Goal: Task Accomplishment & Management: Manage account settings

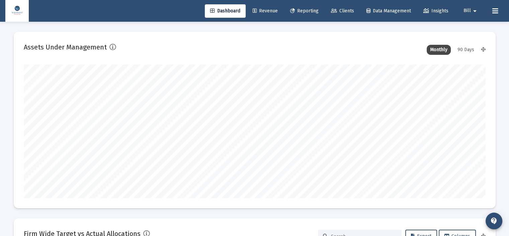
scroll to position [134, 248]
type input "2025-09-30"
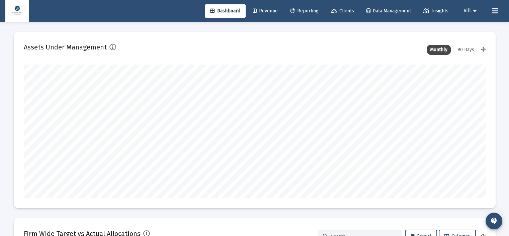
click at [261, 8] on span "Revenue" at bounding box center [264, 11] width 25 height 6
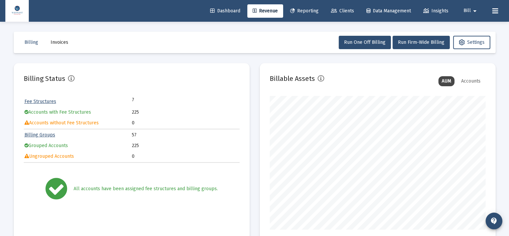
scroll to position [134, 216]
click at [255, 61] on div "Billing Invoices Run One Off Billing Run Firm-Wide Billing Settings Billing Sta…" at bounding box center [255, 233] width 502 height 423
click at [306, 12] on span "Reporting" at bounding box center [304, 11] width 28 height 6
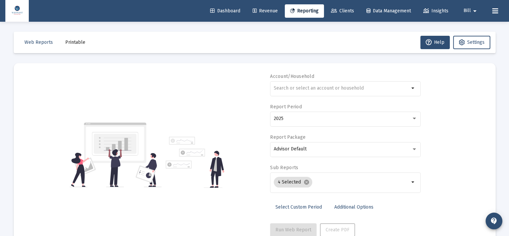
click at [334, 12] on span "Clients" at bounding box center [342, 11] width 23 height 6
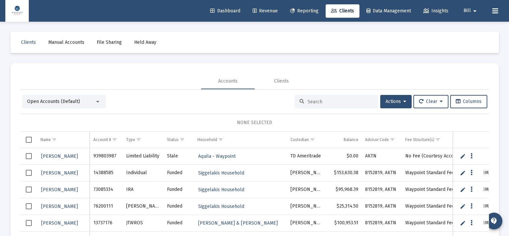
click at [99, 101] on div at bounding box center [97, 102] width 3 height 2
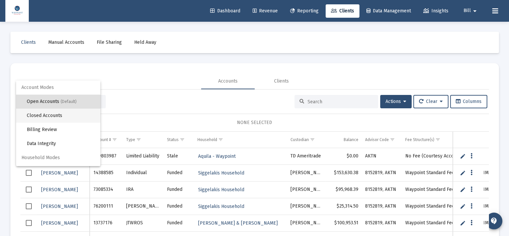
scroll to position [12, 0]
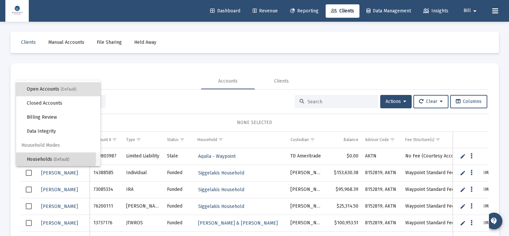
click at [52, 159] on span "Households (Default)" at bounding box center [61, 159] width 68 height 14
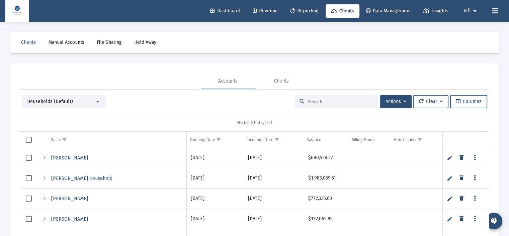
scroll to position [31, 0]
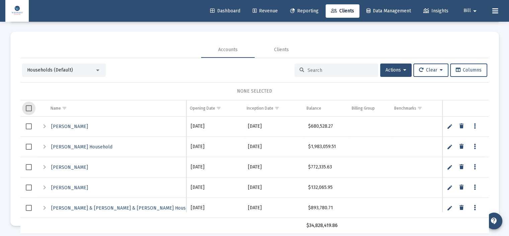
click at [30, 107] on span "Select all" at bounding box center [29, 108] width 6 height 6
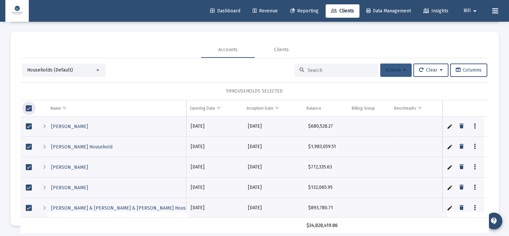
click at [406, 70] on button "Actions" at bounding box center [395, 70] width 31 height 13
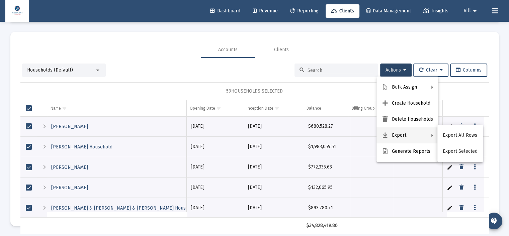
click at [391, 42] on div at bounding box center [254, 118] width 509 height 236
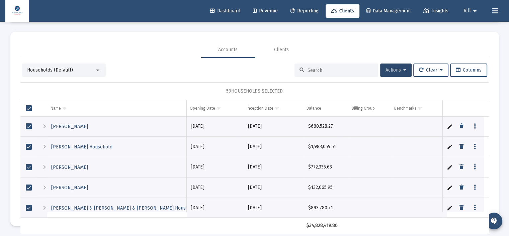
click at [400, 69] on span "Actions" at bounding box center [395, 70] width 21 height 6
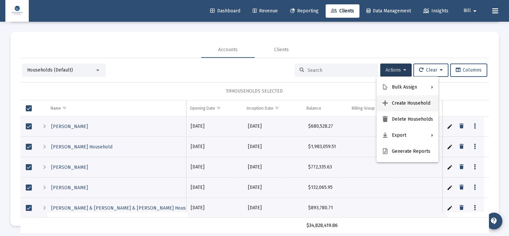
click at [403, 102] on button "Create Household" at bounding box center [407, 103] width 62 height 16
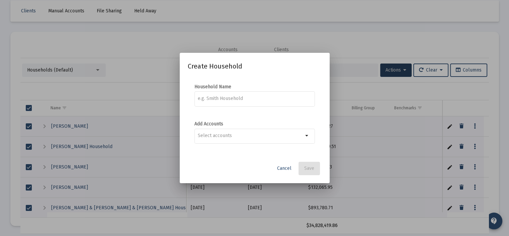
scroll to position [0, 0]
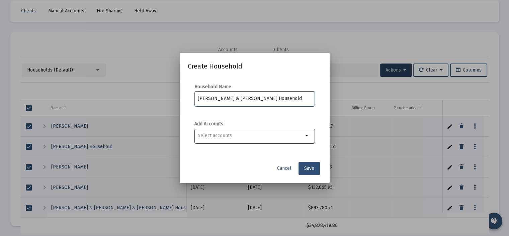
type input "Fish, Dave & Betty Household"
click at [302, 137] on input "Selection" at bounding box center [250, 135] width 105 height 5
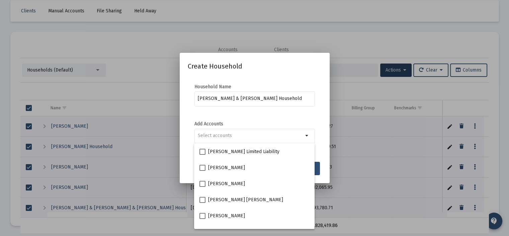
click at [309, 112] on div "Fish, Dave & Betty Household" at bounding box center [254, 101] width 120 height 21
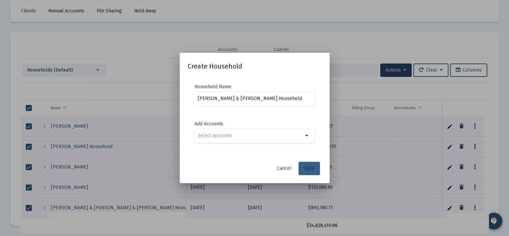
click at [311, 163] on button "Save" at bounding box center [308, 168] width 21 height 13
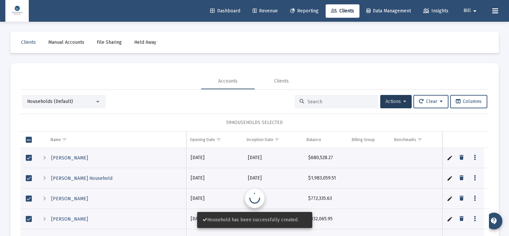
scroll to position [31, 0]
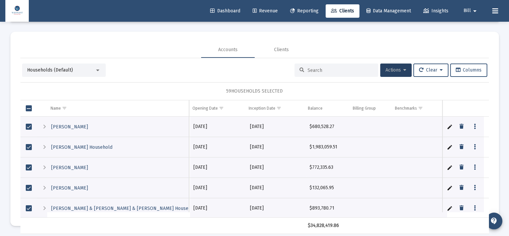
click at [403, 71] on icon at bounding box center [404, 70] width 3 height 5
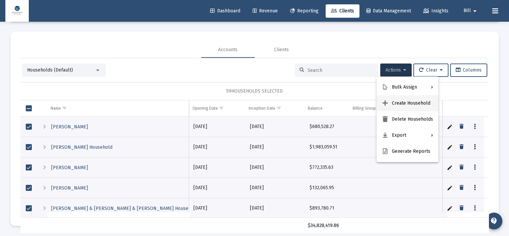
click at [398, 103] on button "Create Household" at bounding box center [407, 103] width 62 height 16
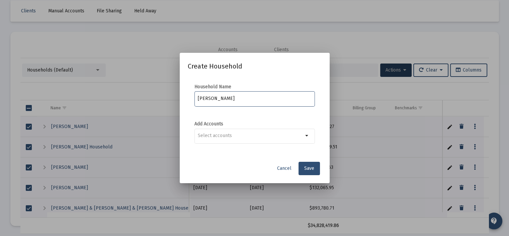
type input "Engle, Patricia Household"
click at [313, 167] on span "Save" at bounding box center [309, 169] width 10 height 6
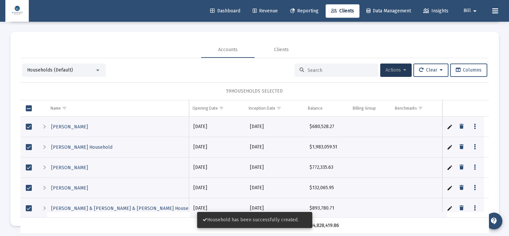
click at [400, 68] on span "Actions" at bounding box center [395, 70] width 21 height 6
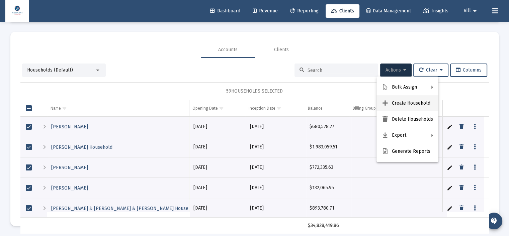
click at [398, 103] on button "Create Household" at bounding box center [407, 103] width 62 height 16
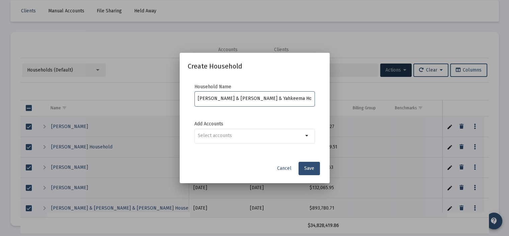
type input "Sharon & Moffitt, Inbar & Yahkeema Household"
click at [314, 170] on button "Save" at bounding box center [308, 168] width 21 height 13
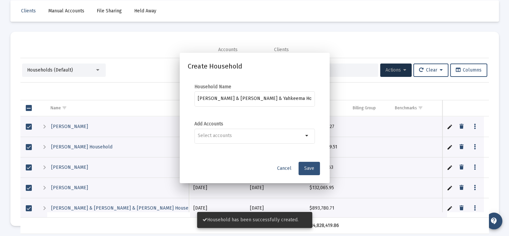
scroll to position [31, 0]
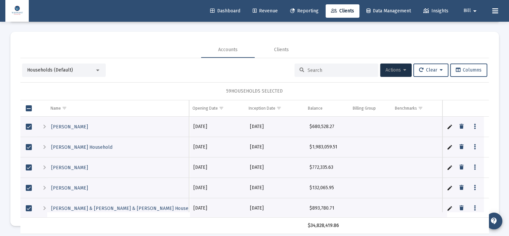
click at [29, 107] on span "Select all" at bounding box center [29, 108] width 6 height 6
click at [27, 107] on span "Select all" at bounding box center [29, 108] width 6 height 6
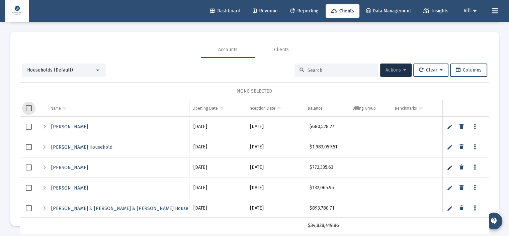
click at [318, 68] on input at bounding box center [340, 71] width 66 height 6
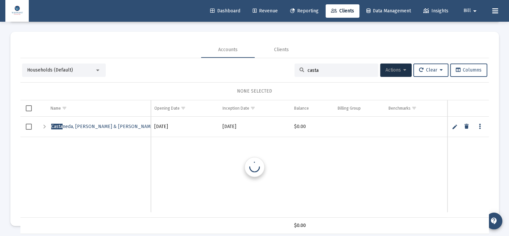
scroll to position [0, 0]
type input "casta"
click at [30, 126] on span "Select row" at bounding box center [29, 127] width 6 height 6
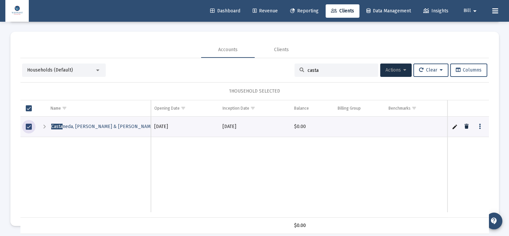
click at [468, 126] on button "Data grid" at bounding box center [465, 126] width 13 height 13
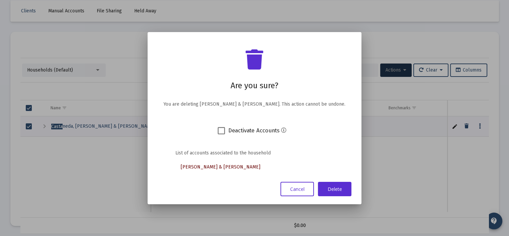
click at [221, 132] on span at bounding box center [220, 130] width 7 height 7
click at [221, 134] on input "Deactivate Accounts" at bounding box center [221, 134] width 0 height 0
checkbox input "true"
click at [324, 191] on button "Delete" at bounding box center [334, 189] width 33 height 14
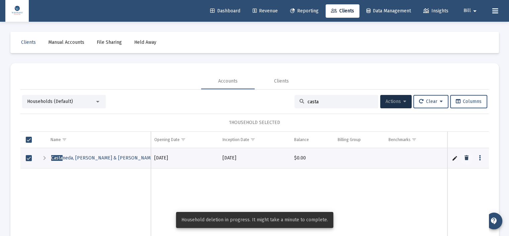
scroll to position [31, 0]
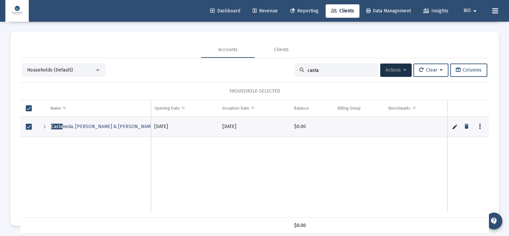
drag, startPoint x: 317, startPoint y: 70, endPoint x: 292, endPoint y: 71, distance: 25.4
click at [294, 71] on div "casta" at bounding box center [336, 70] width 84 height 13
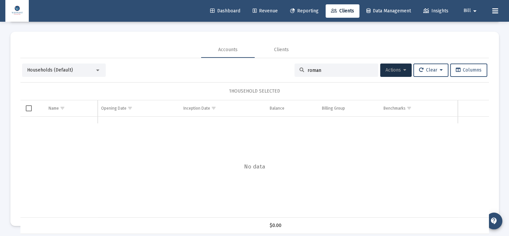
type input "roman"
click at [201, 139] on div "Data grid" at bounding box center [254, 167] width 468 height 101
click at [313, 71] on input "roman" at bounding box center [340, 71] width 66 height 6
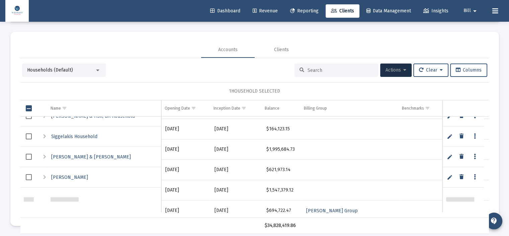
scroll to position [201, 0]
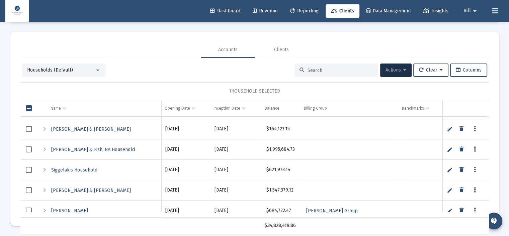
click at [450, 169] on link "Edit" at bounding box center [449, 170] width 6 height 6
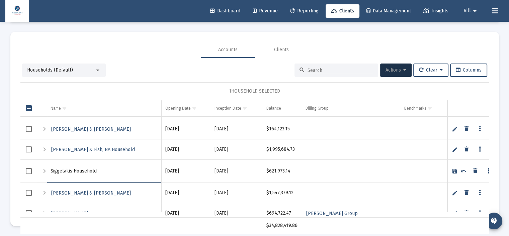
click at [71, 170] on input "Siggelakis Household" at bounding box center [103, 171] width 107 height 16
type input "Siggelakis, Sarah & Theo Household"
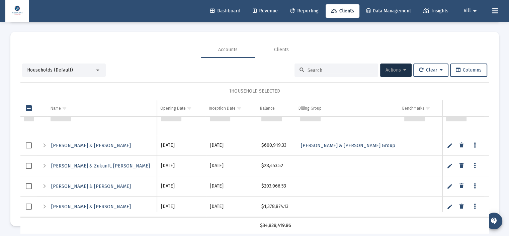
scroll to position [0, 0]
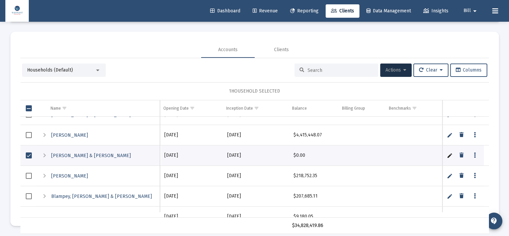
click at [450, 134] on link "Edit" at bounding box center [449, 135] width 6 height 6
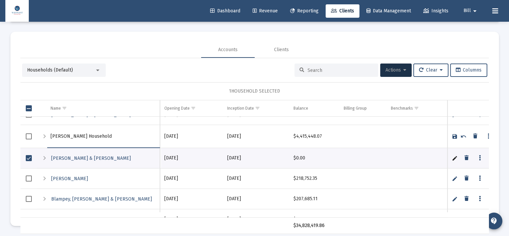
type input "Viglucci, Cara Household"
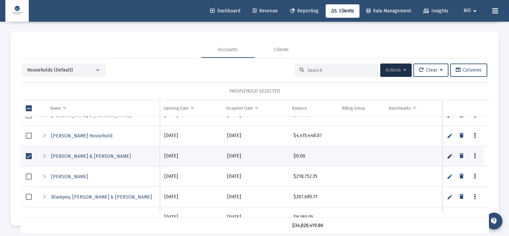
click at [446, 175] on link "Edit" at bounding box center [449, 177] width 6 height 6
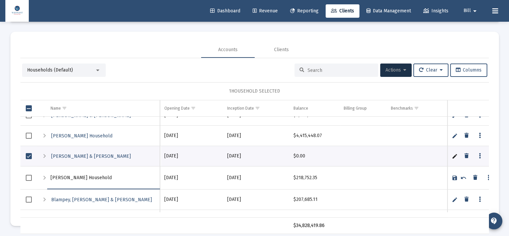
type input "Jacobsen, Christie Household"
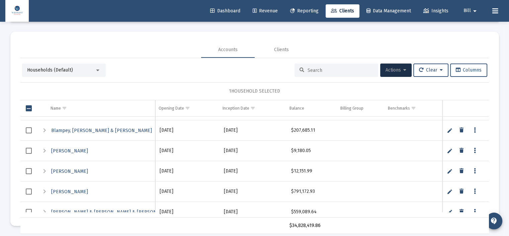
click at [448, 149] on link "Edit" at bounding box center [449, 151] width 6 height 6
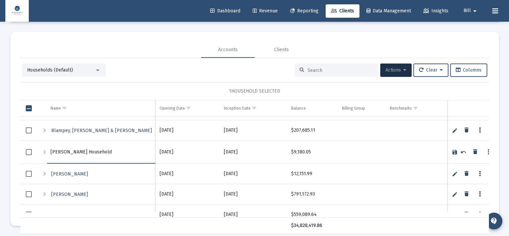
type input "Wilson, Leshea Household"
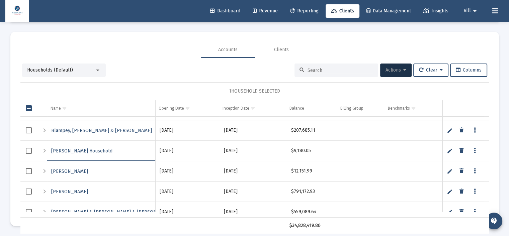
click at [450, 172] on link "Edit" at bounding box center [449, 171] width 6 height 6
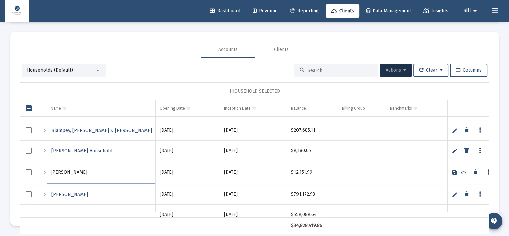
type input "Wilson, Jim Household"
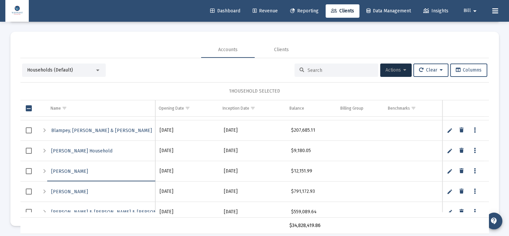
click at [449, 191] on link "Edit" at bounding box center [449, 192] width 6 height 6
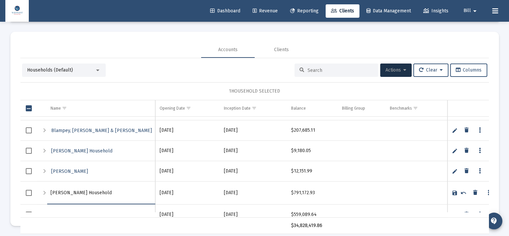
type input "McCormick, Fredetta Household"
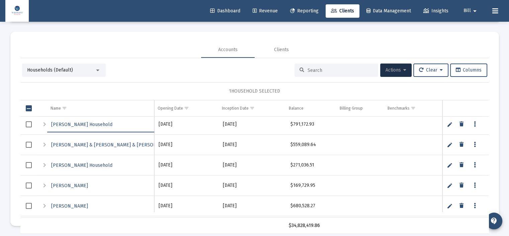
click at [449, 143] on link "Edit" at bounding box center [449, 145] width 6 height 6
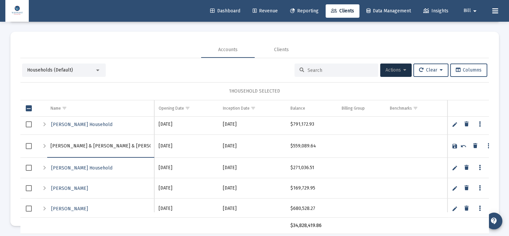
type input "Norris & Snider, Dan & Rachel Household"
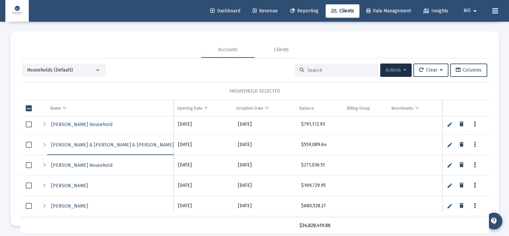
click at [451, 163] on link "Edit" at bounding box center [449, 165] width 6 height 6
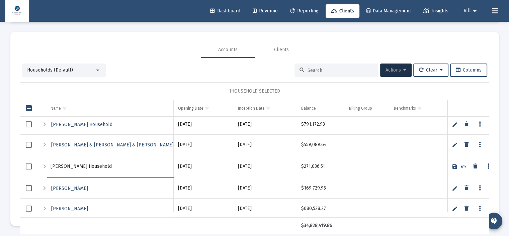
click at [59, 165] on input "Bick Household" at bounding box center [109, 166] width 119 height 16
type input "Bick, Amy & Pierre Household"
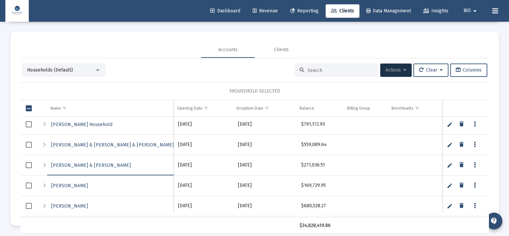
click at [448, 185] on link "Edit" at bounding box center [449, 186] width 6 height 6
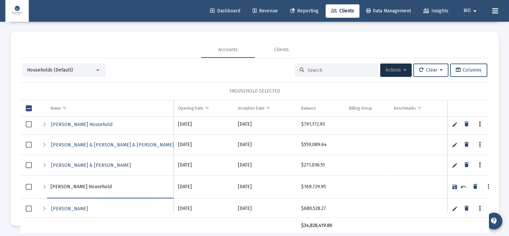
type input "Jiang, Jade Household"
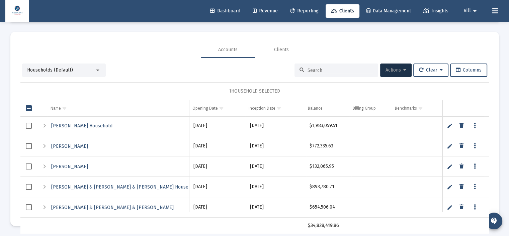
click at [448, 145] on link "Edit" at bounding box center [449, 146] width 6 height 6
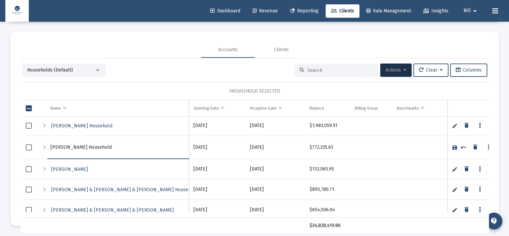
type input "Havas, Karyn Household"
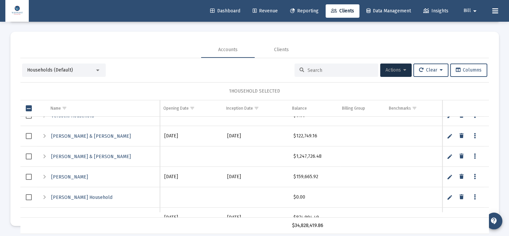
click at [449, 176] on link "Edit" at bounding box center [449, 177] width 6 height 6
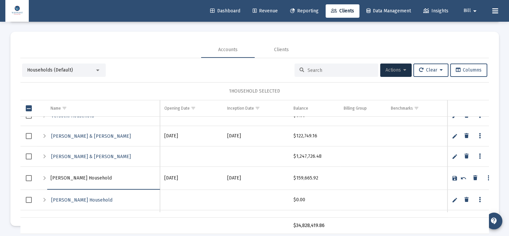
type input "Brown, Anneliese Household"
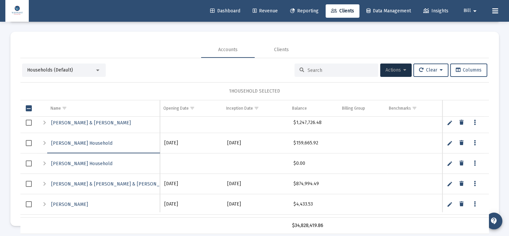
click at [449, 181] on link "Edit" at bounding box center [449, 184] width 6 height 6
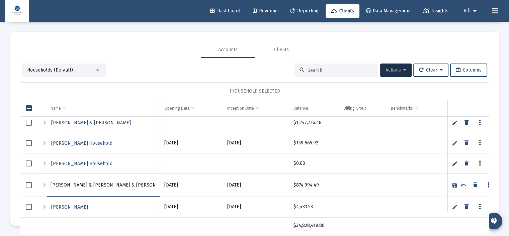
type input "DeForest & Bradley, Kristin & Lisa Household"
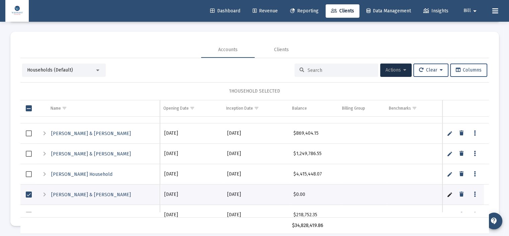
click at [449, 132] on link "Edit" at bounding box center [449, 133] width 6 height 6
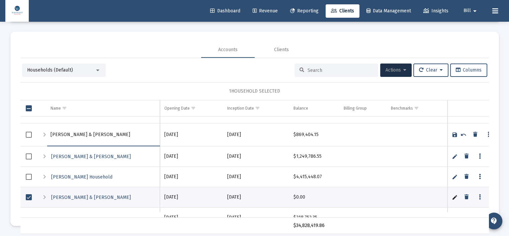
type input "Ferro, Tim & Melissa Household"
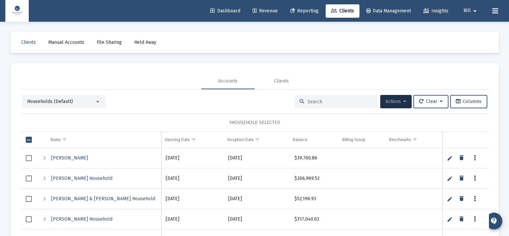
click at [142, 121] on div "1 HOUSEHOLD SELECTED" at bounding box center [254, 123] width 468 height 18
click at [150, 103] on div "Households (Default) Actions Clear Columns" at bounding box center [254, 101] width 465 height 13
click at [140, 75] on div "Accounts Clients" at bounding box center [254, 81] width 468 height 16
click at [263, 10] on span "Revenue" at bounding box center [264, 11] width 25 height 6
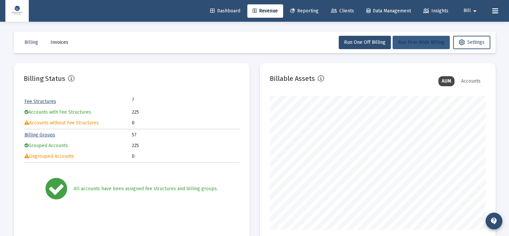
click at [401, 46] on button "Run Firm-Wide Billing" at bounding box center [420, 42] width 57 height 13
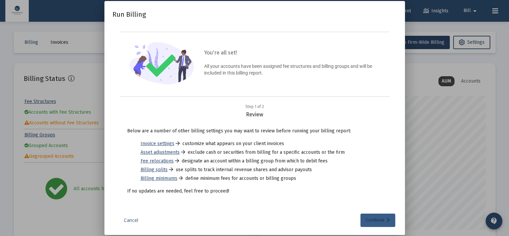
click at [366, 219] on div "Continue" at bounding box center [377, 220] width 24 height 13
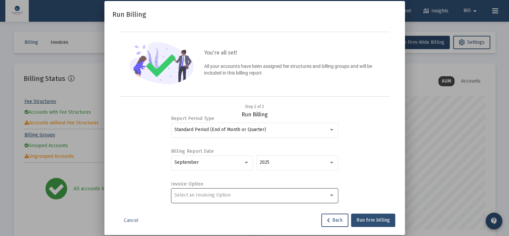
click at [328, 194] on div at bounding box center [331, 195] width 6 height 5
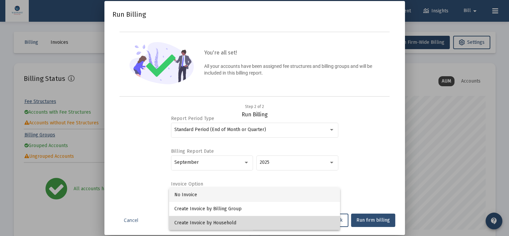
click at [211, 220] on span "Create Invoice by Household" at bounding box center [254, 223] width 160 height 14
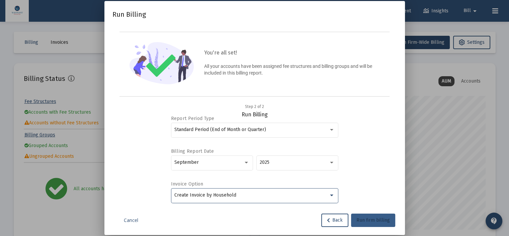
click at [371, 218] on span "Run firm billing" at bounding box center [372, 220] width 33 height 6
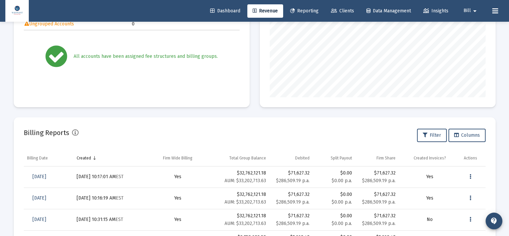
scroll to position [134, 0]
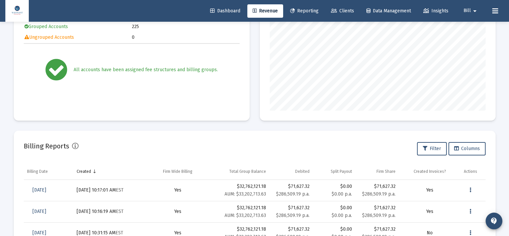
scroll to position [134, 0]
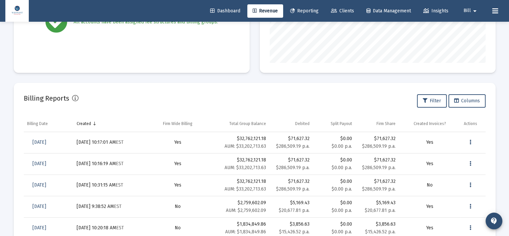
scroll to position [167, 0]
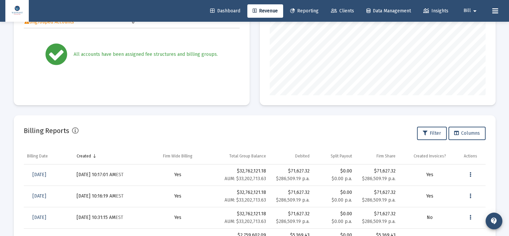
scroll to position [167, 0]
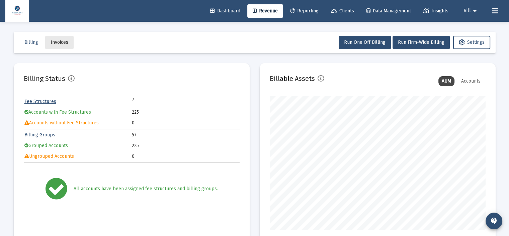
click at [59, 41] on span "Invoices" at bounding box center [59, 42] width 18 height 6
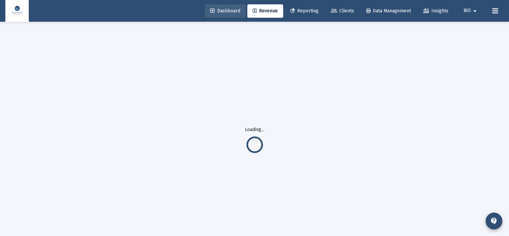
click at [223, 9] on span "Dashboard" at bounding box center [225, 11] width 30 height 6
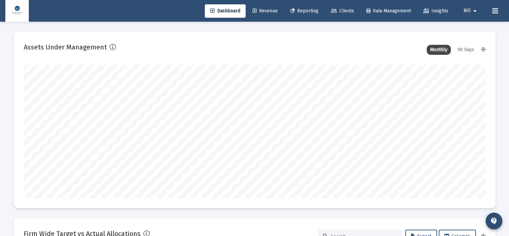
scroll to position [134, 216]
click at [262, 9] on span "Revenue" at bounding box center [264, 11] width 25 height 6
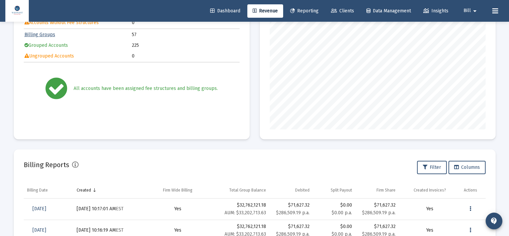
scroll to position [134, 0]
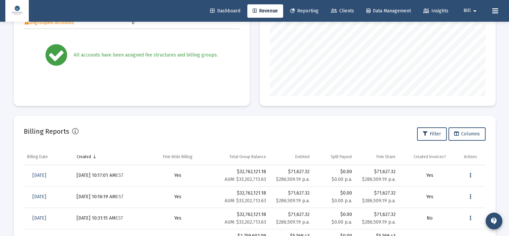
scroll to position [134, 216]
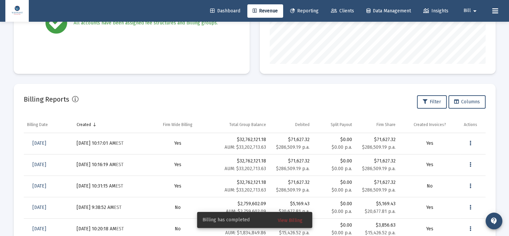
scroll to position [167, 0]
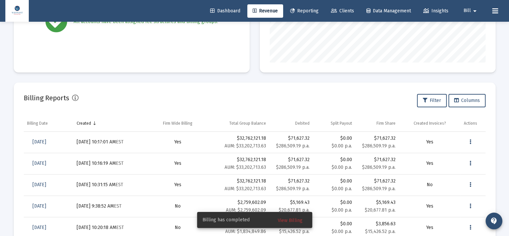
click at [290, 221] on span "View Billing" at bounding box center [290, 221] width 25 height 6
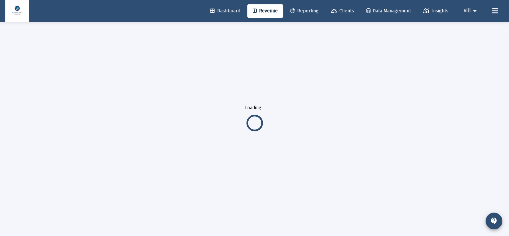
scroll to position [21, 0]
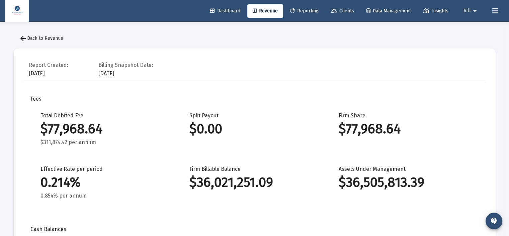
click at [41, 42] on button "arrow_back Back to Revenue" at bounding box center [41, 38] width 55 height 13
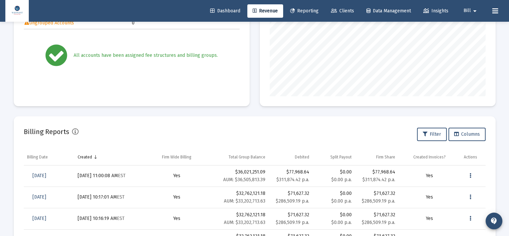
scroll to position [134, 0]
